Goal: Task Accomplishment & Management: Complete application form

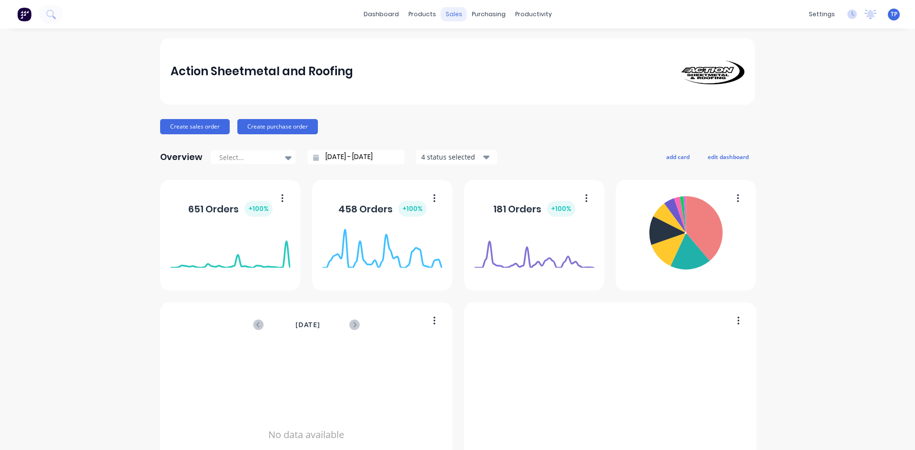
click at [445, 13] on div "sales" at bounding box center [454, 14] width 26 height 14
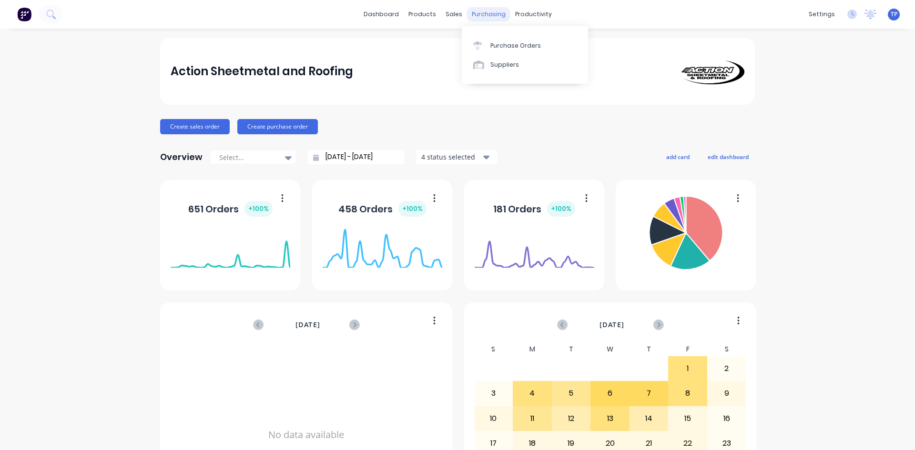
click at [470, 11] on div "purchasing" at bounding box center [488, 14] width 43 height 14
click at [500, 66] on div "Suppliers" at bounding box center [504, 65] width 29 height 9
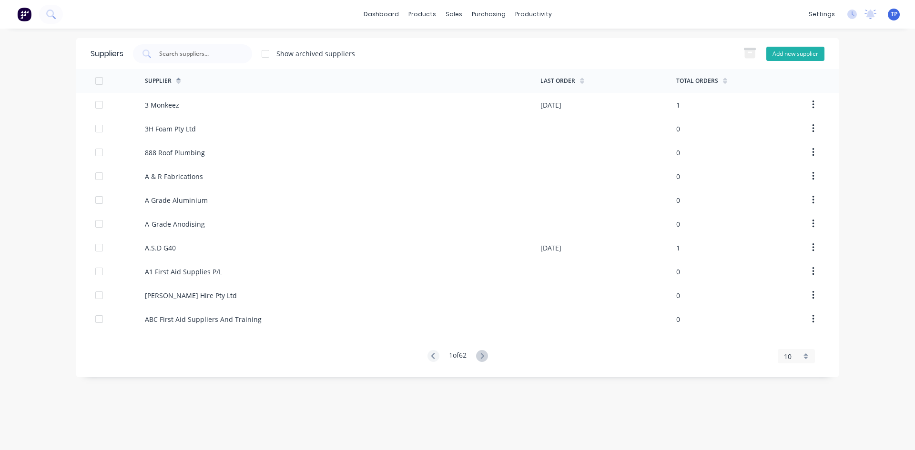
click at [782, 55] on button "Add new supplier" at bounding box center [795, 54] width 58 height 14
select select "AU"
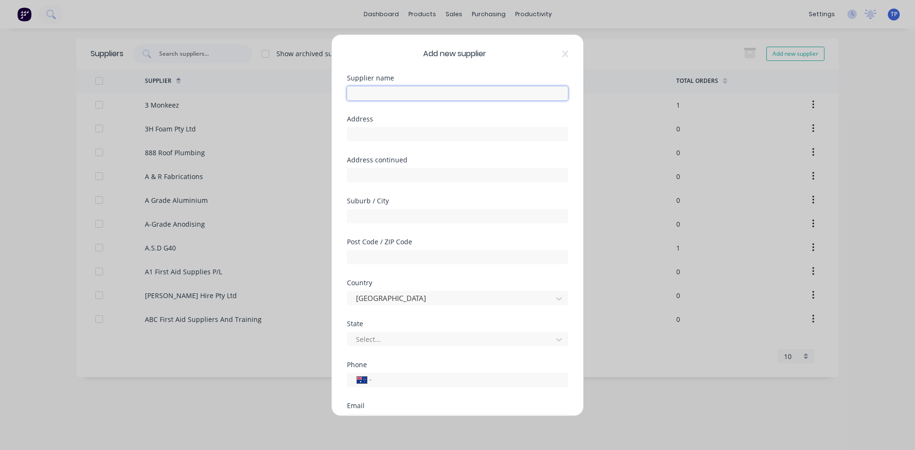
drag, startPoint x: 414, startPoint y: 93, endPoint x: 602, endPoint y: 152, distance: 197.3
click at [414, 93] on input "text" at bounding box center [457, 93] width 221 height 14
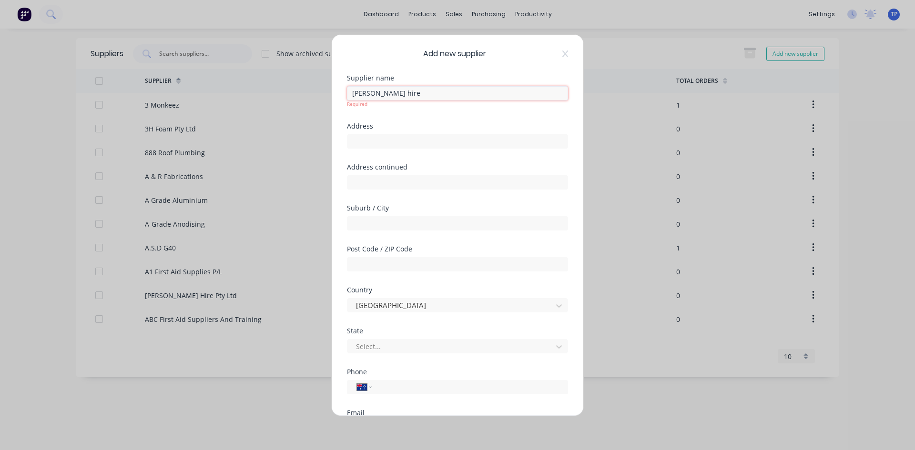
scroll to position [132, 0]
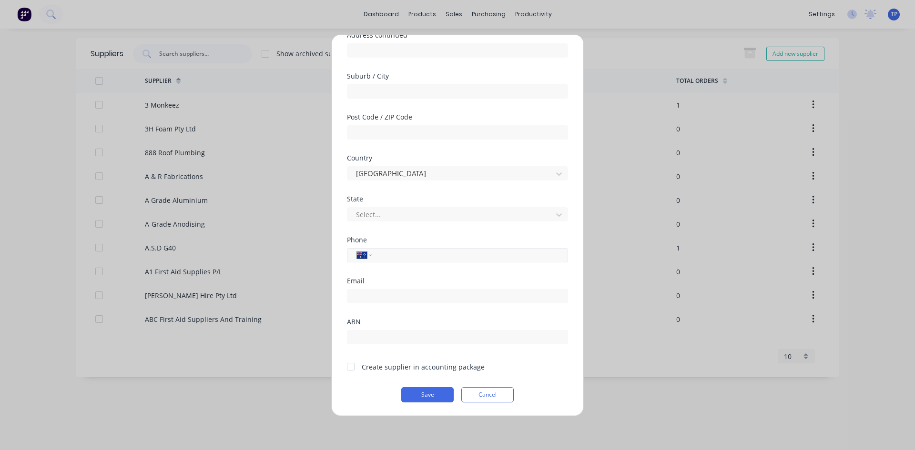
type input "[PERSON_NAME] hire"
click at [401, 254] on input "tel" at bounding box center [468, 255] width 180 height 11
type input "0417 792 466"
click at [426, 391] on button "Save" at bounding box center [427, 394] width 52 height 15
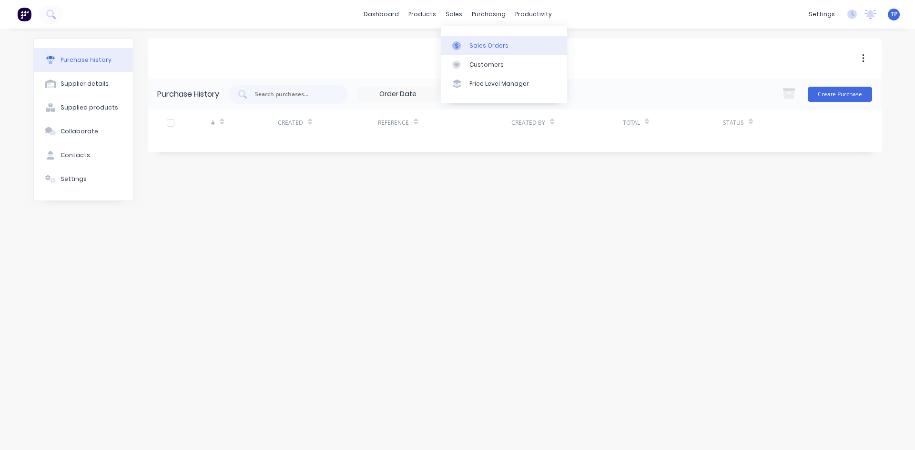
click at [468, 50] on link "Sales Orders" at bounding box center [504, 45] width 126 height 19
